Goal: Task Accomplishment & Management: Manage account settings

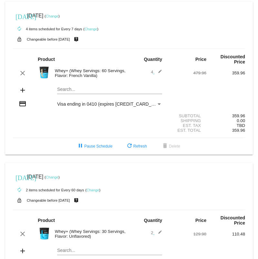
click at [58, 16] on link "Change" at bounding box center [52, 16] width 13 height 4
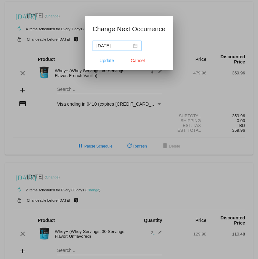
click at [132, 46] on div "[DATE]" at bounding box center [116, 45] width 41 height 7
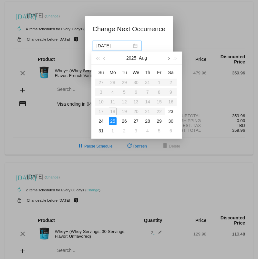
click at [168, 58] on span "button" at bounding box center [167, 58] width 3 height 3
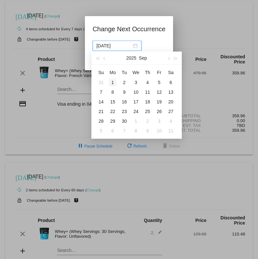
click at [111, 81] on div "1" at bounding box center [113, 83] width 8 height 8
type input "[DATE]"
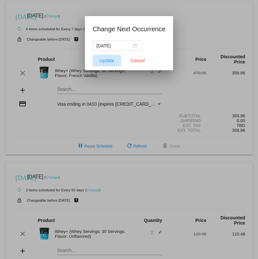
click at [112, 63] on span "Update" at bounding box center [106, 60] width 15 height 5
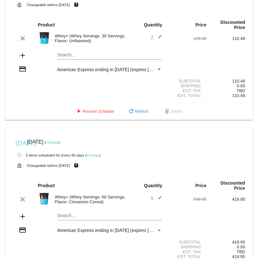
scroll to position [197, 0]
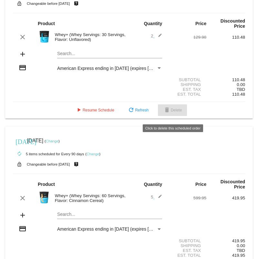
click at [173, 113] on span "delete Delete" at bounding box center [172, 110] width 19 height 5
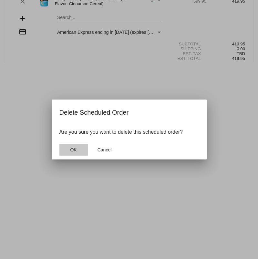
click at [75, 152] on span "OK" at bounding box center [73, 149] width 6 height 5
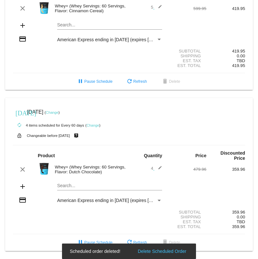
scroll to position [231, 0]
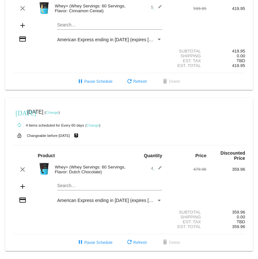
click at [58, 111] on link "Change" at bounding box center [52, 113] width 13 height 4
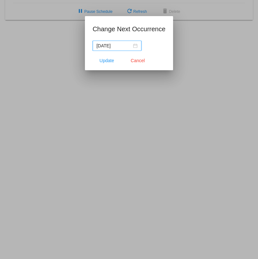
click at [113, 45] on input "[DATE]" at bounding box center [113, 45] width 35 height 7
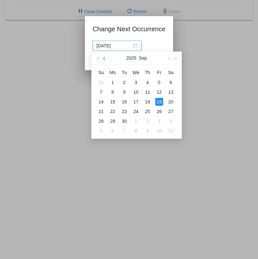
click at [105, 58] on span "button" at bounding box center [104, 58] width 3 height 3
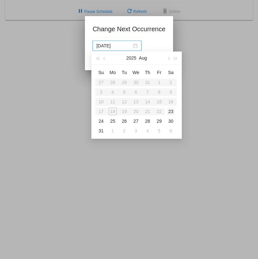
click at [171, 112] on div "23" at bounding box center [171, 112] width 8 height 8
type input "[DATE]"
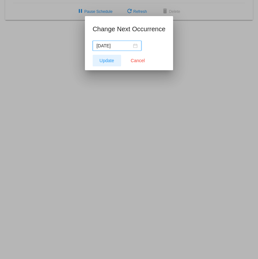
click at [102, 60] on span "Update" at bounding box center [106, 60] width 15 height 5
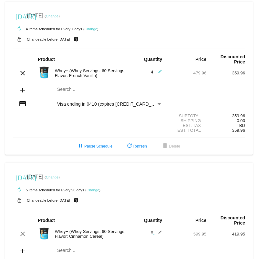
scroll to position [0, 0]
